Goal: Check status: Check status

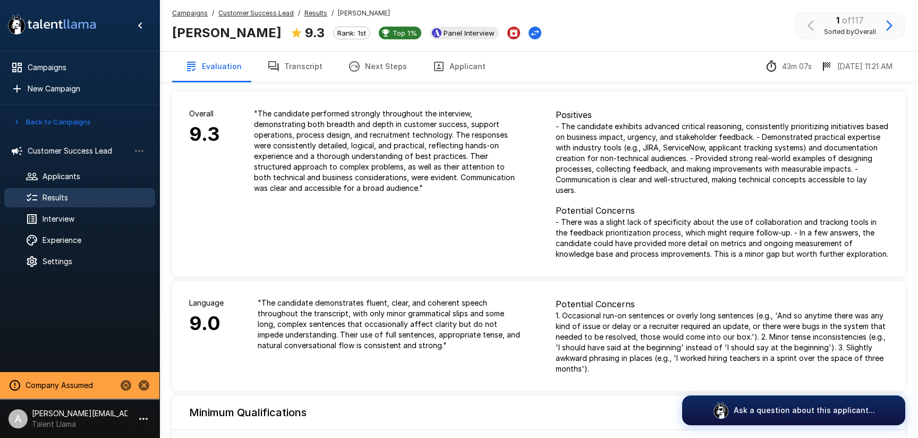
scroll to position [342, 0]
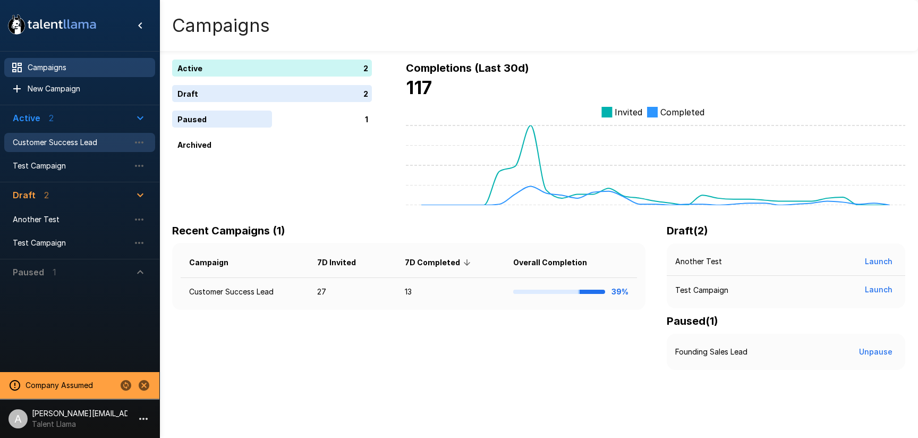
click at [82, 145] on span "Customer Success Lead" at bounding box center [71, 142] width 117 height 11
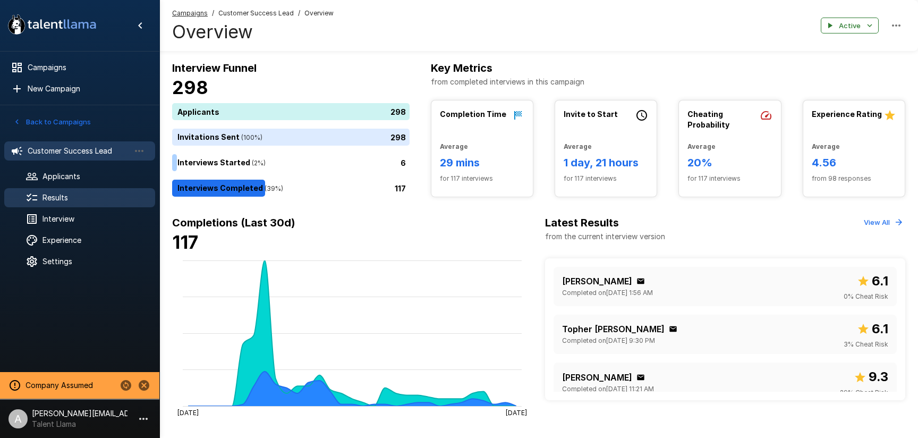
click at [81, 195] on span "Results" at bounding box center [95, 197] width 104 height 11
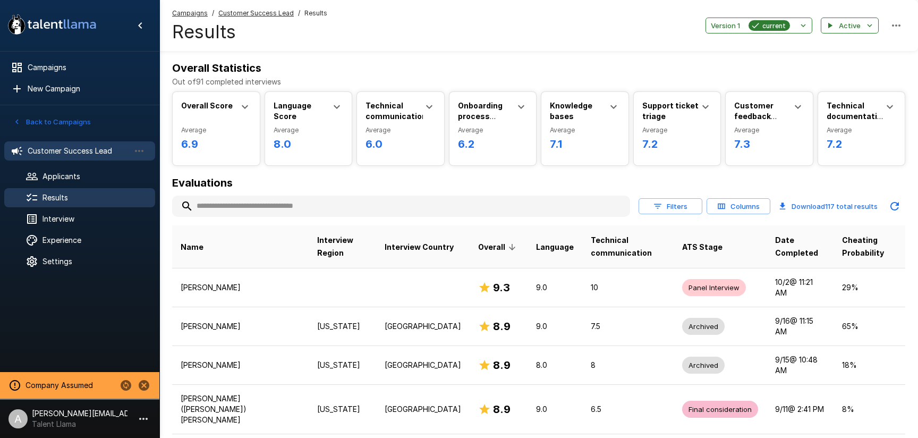
click at [72, 150] on span "Customer Success Lead" at bounding box center [79, 151] width 102 height 11
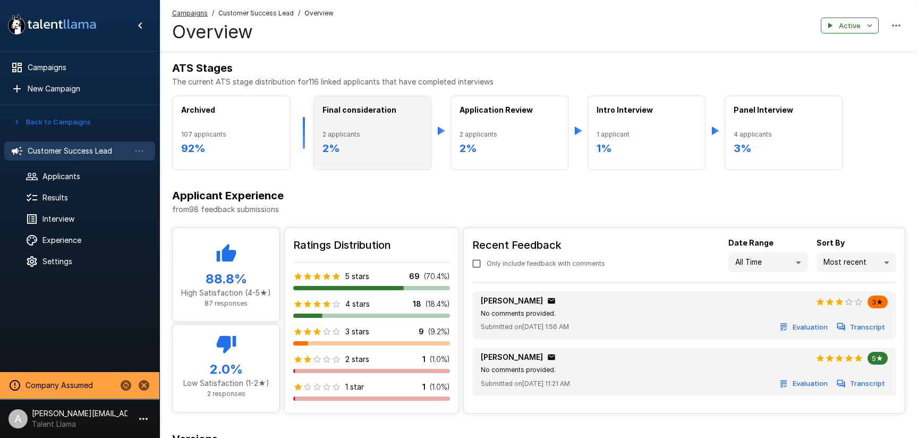
scroll to position [370, 0]
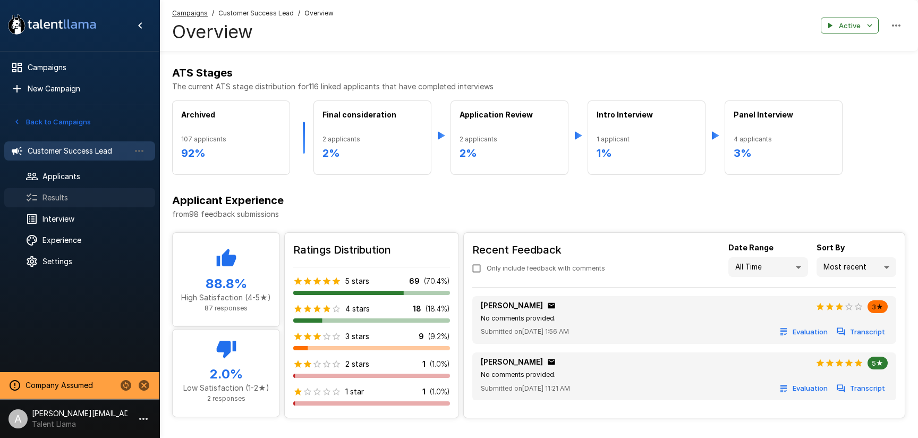
click at [37, 202] on icon at bounding box center [32, 197] width 13 height 13
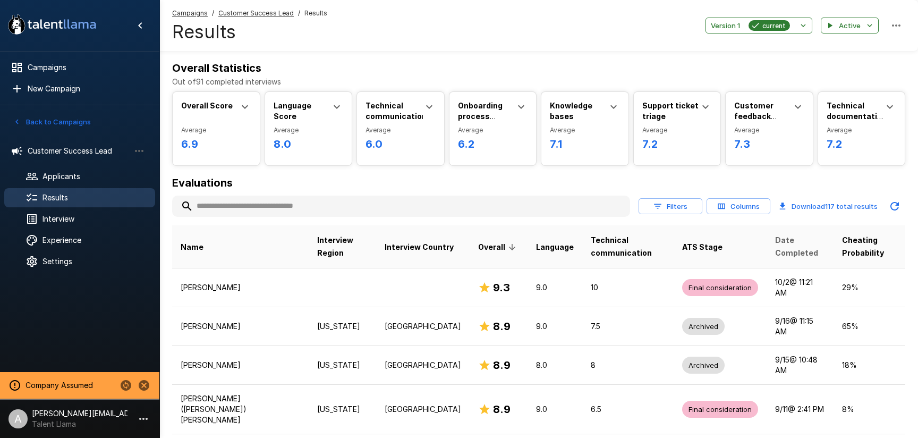
click at [793, 248] on span "Date Completed" at bounding box center [800, 247] width 50 height 26
